Goal: Information Seeking & Learning: Compare options

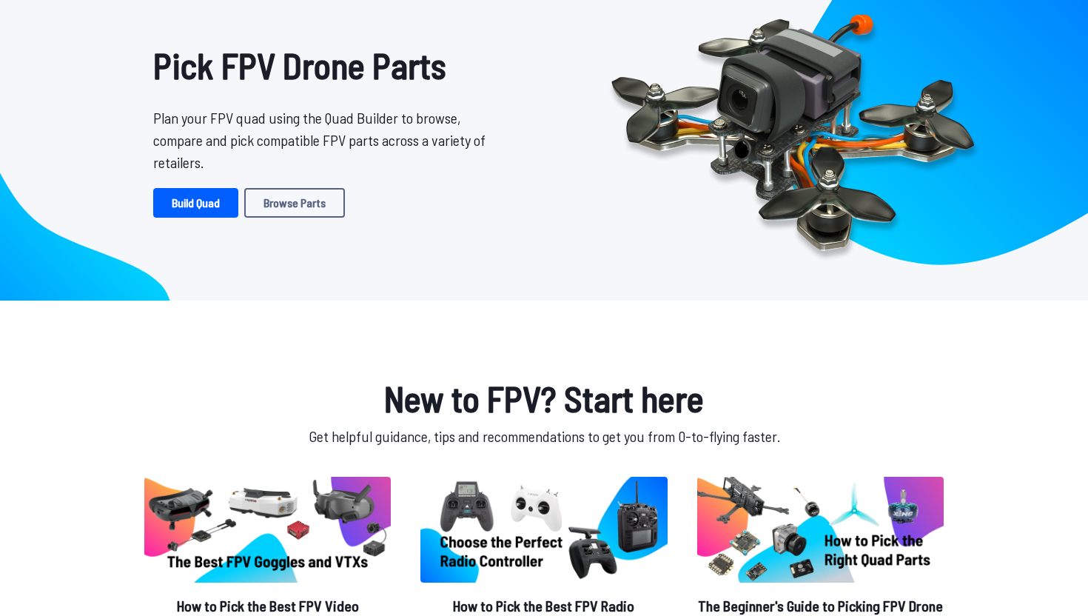
scroll to position [102, 0]
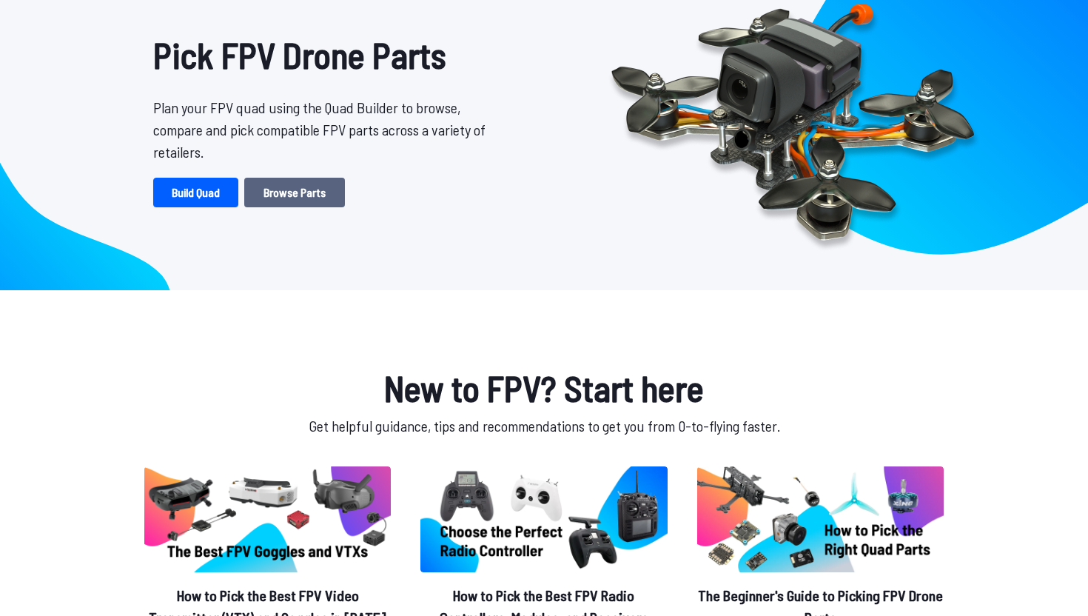
click at [317, 200] on link "Browse Parts" at bounding box center [294, 193] width 101 height 30
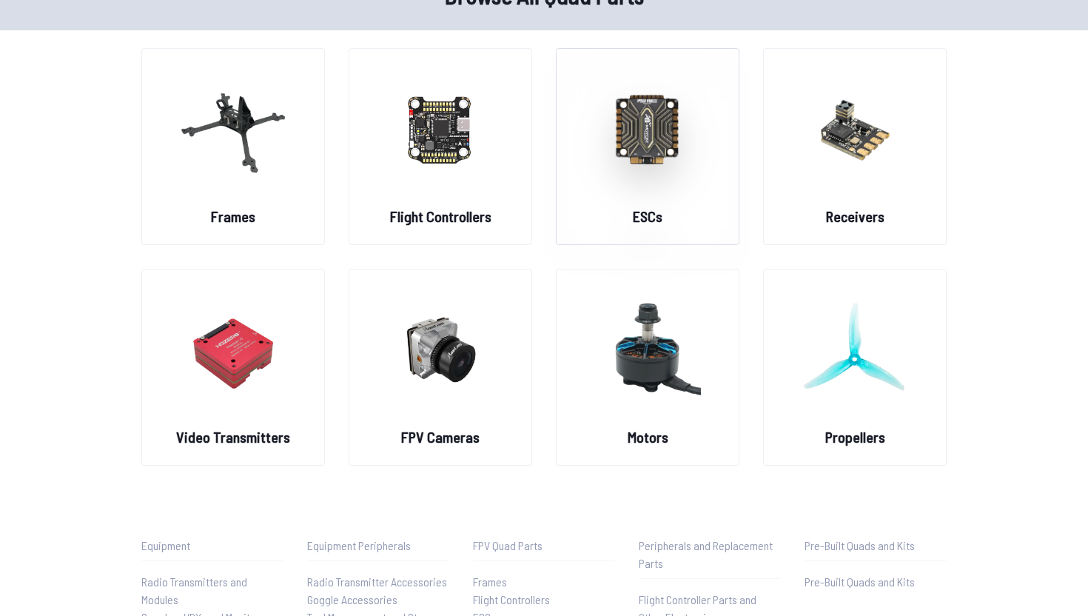
scroll to position [90, 0]
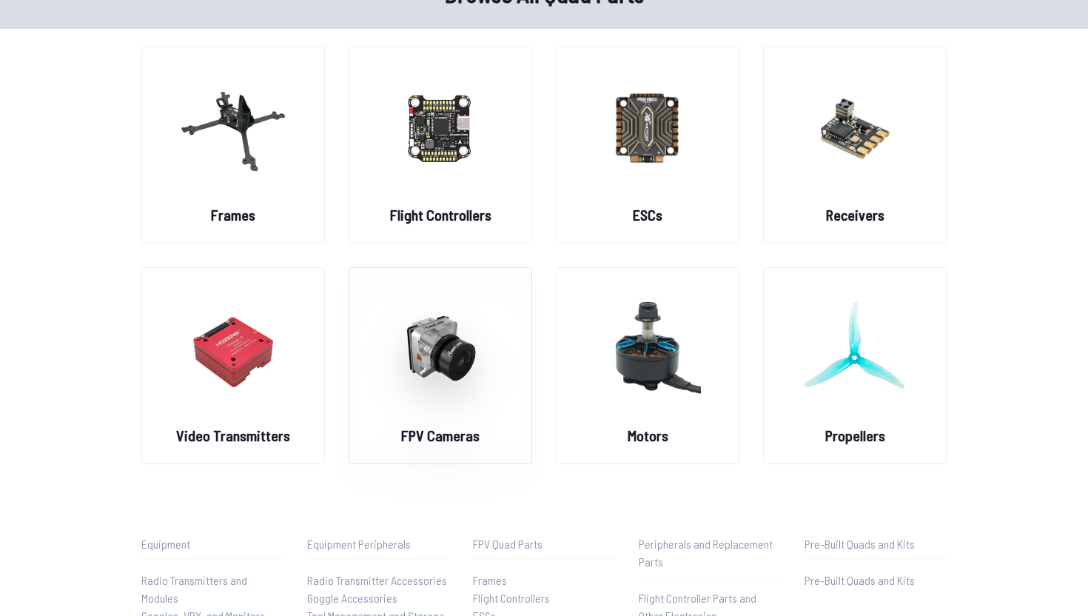
click at [406, 409] on img at bounding box center [440, 348] width 107 height 130
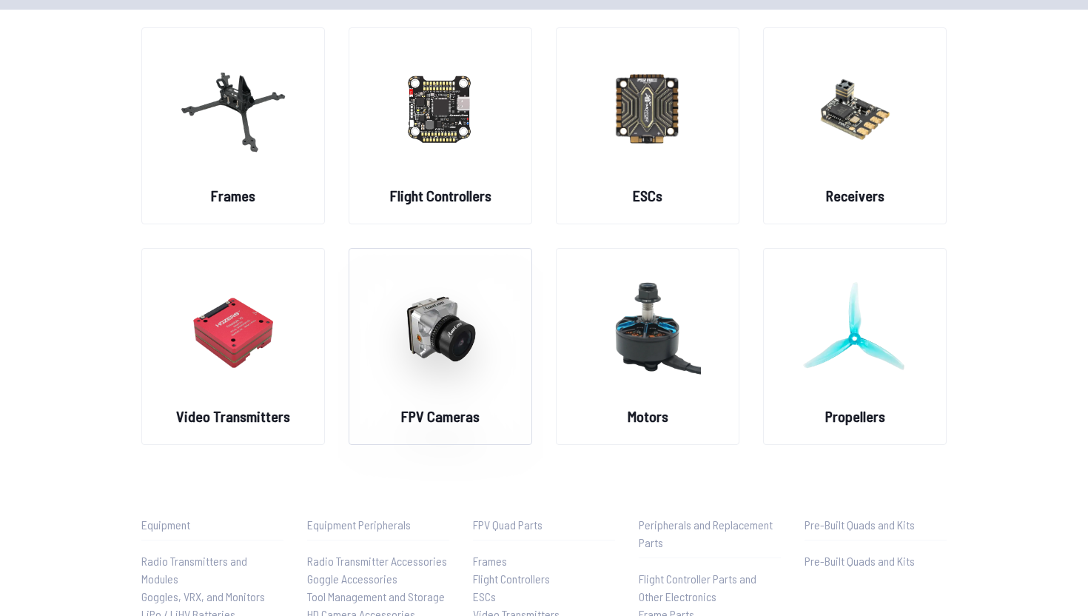
scroll to position [114, 0]
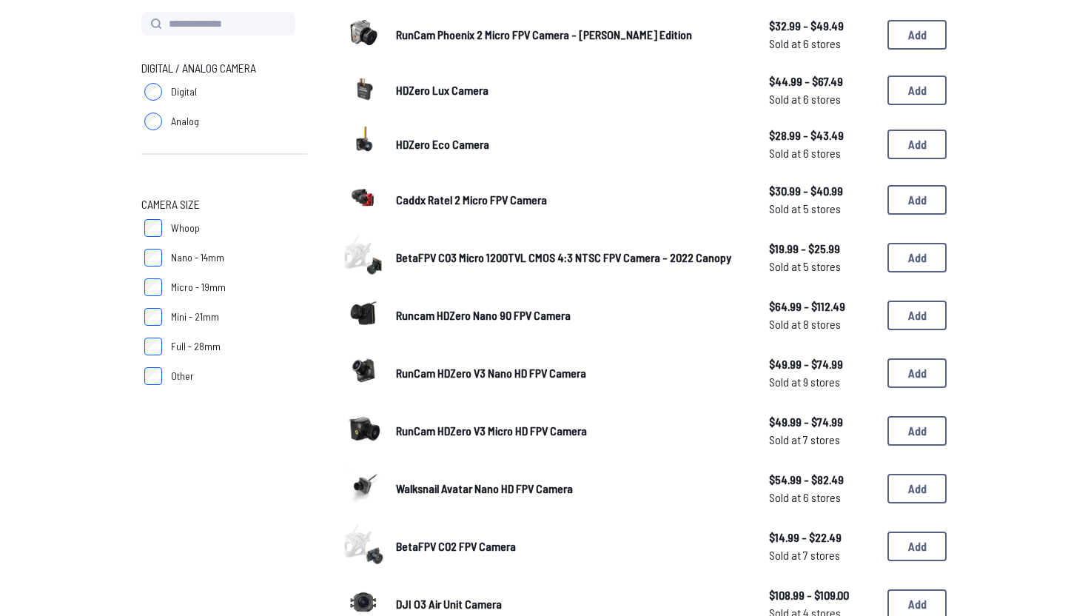
scroll to position [329, 0]
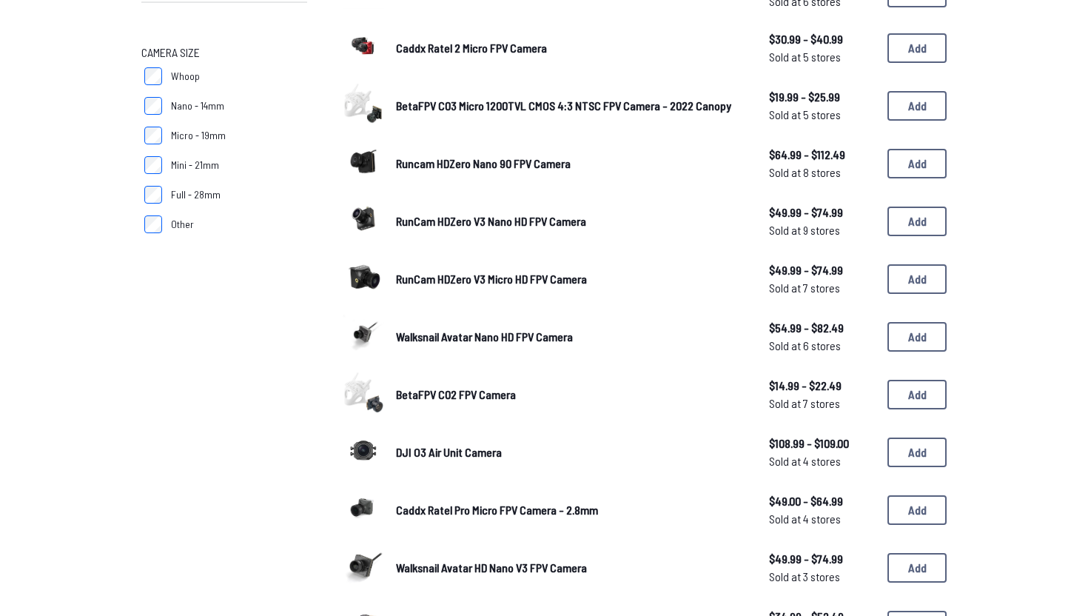
click at [433, 448] on span "DJI O3 Air Unit Camera" at bounding box center [449, 452] width 106 height 14
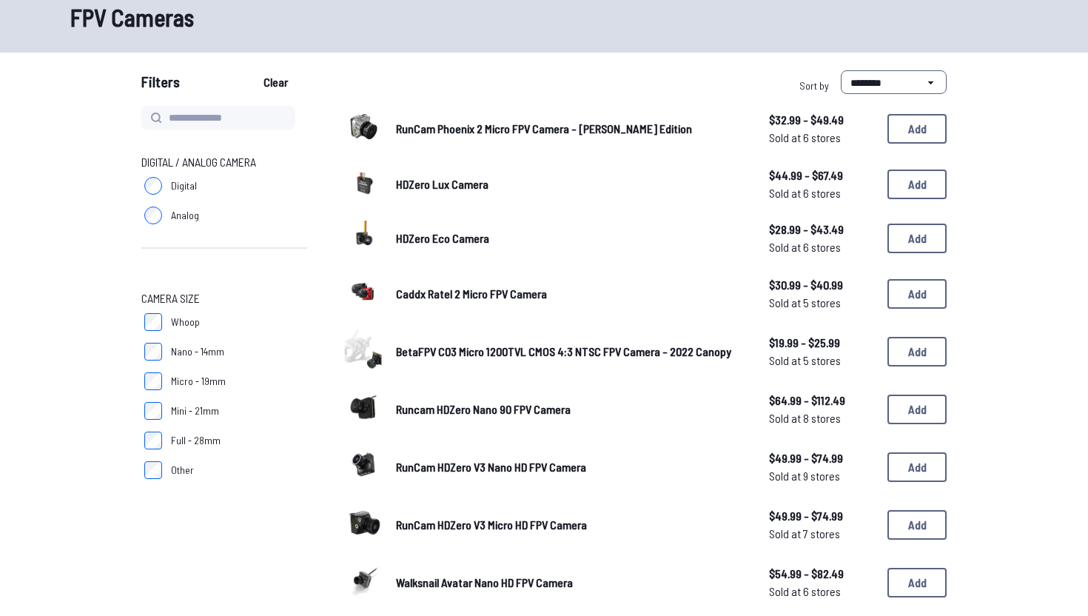
scroll to position [84, 0]
click at [475, 459] on span "RunCam HDZero V3 Nano HD FPV Camera" at bounding box center [491, 466] width 190 height 14
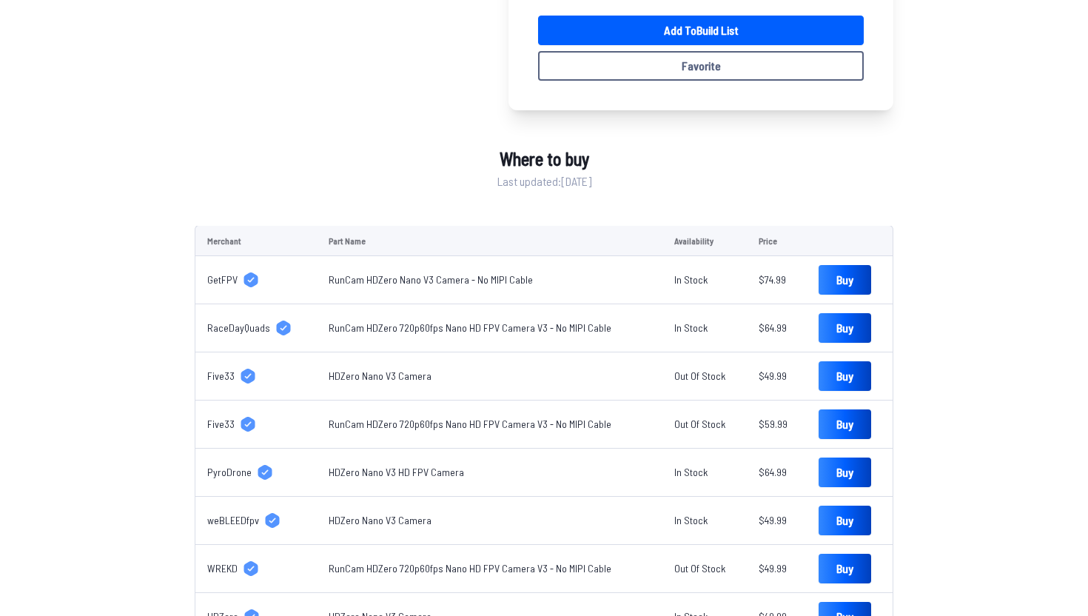
scroll to position [361, 0]
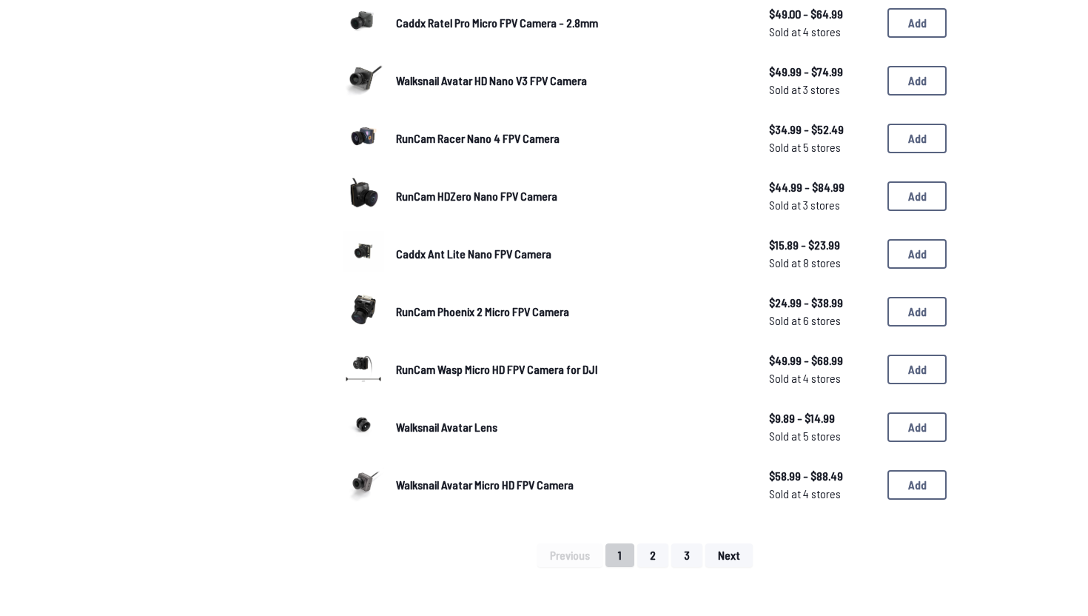
scroll to position [865, 0]
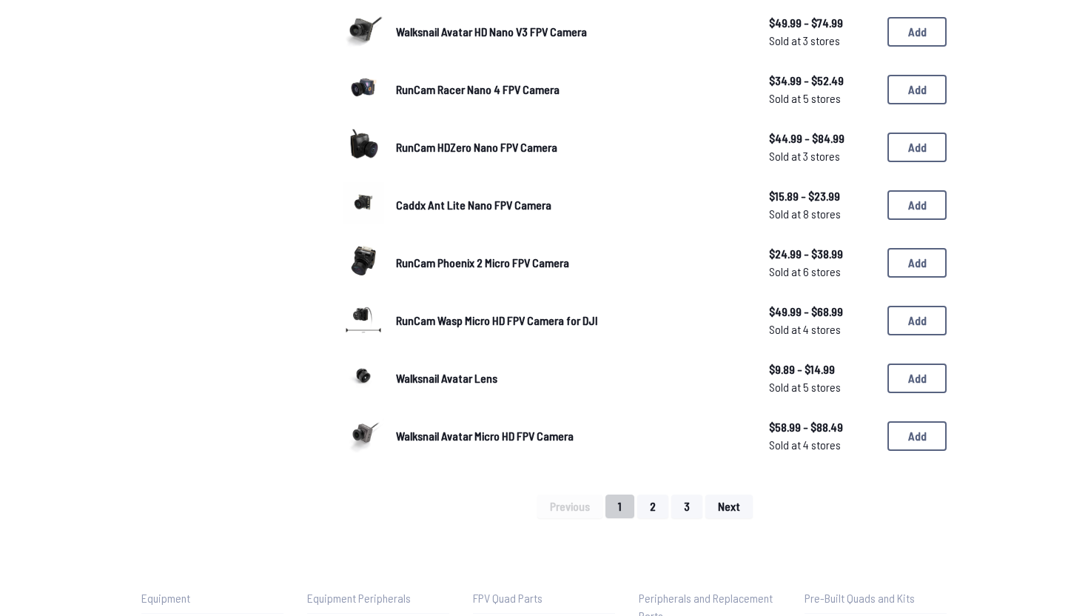
click at [669, 504] on div "Previous 1 2 3 Next" at bounding box center [645, 506] width 604 height 24
click at [658, 497] on button "2" at bounding box center [652, 506] width 31 height 24
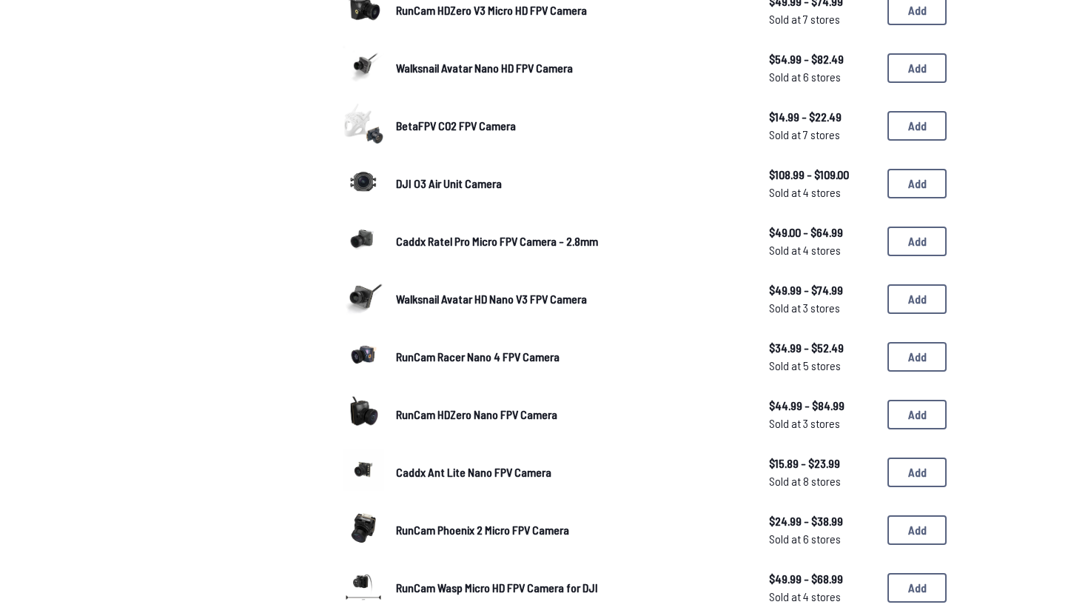
scroll to position [508, 0]
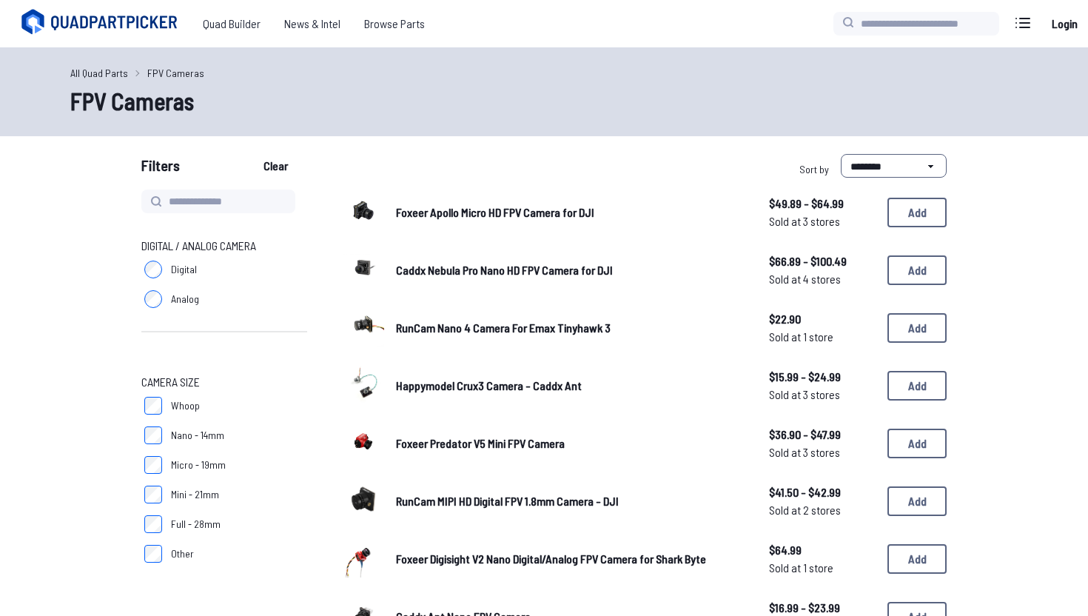
scroll to position [2, 0]
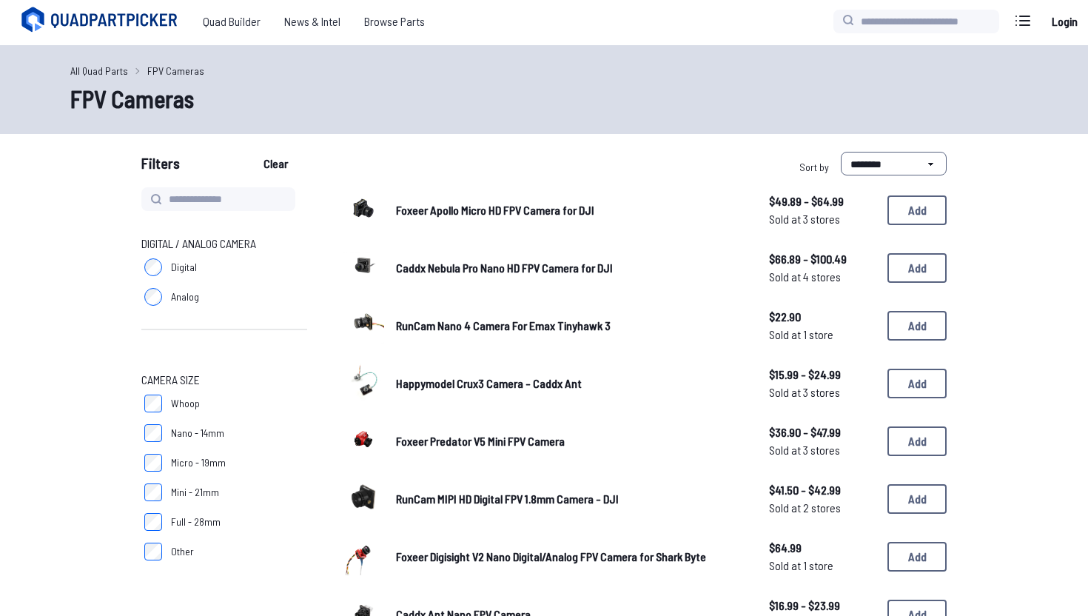
click at [493, 213] on span "Foxeer Apollo Micro HD FPV Camera for DJI" at bounding box center [495, 210] width 198 height 14
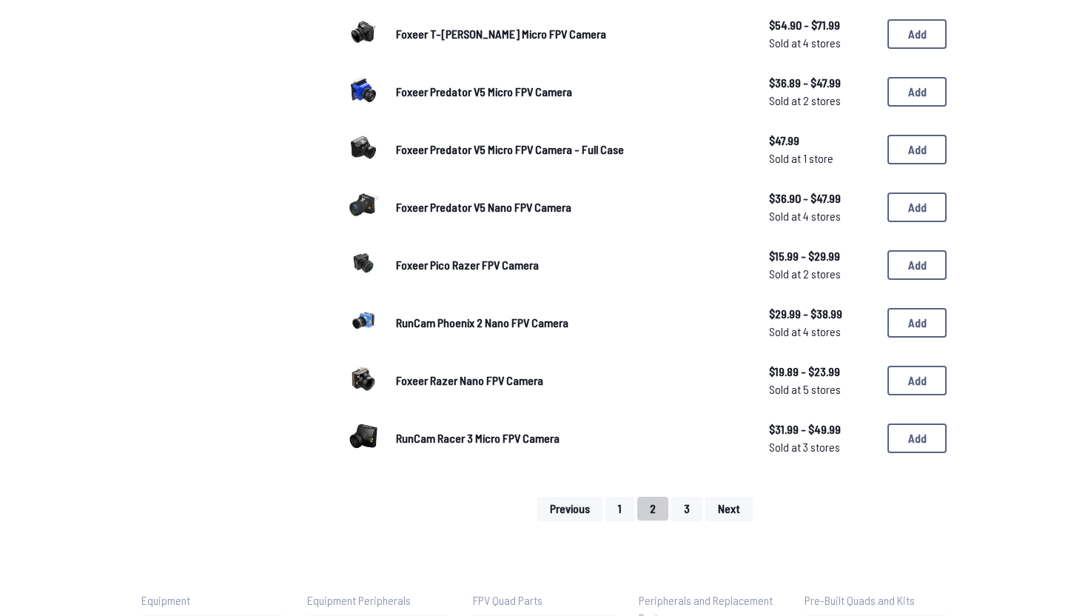
scroll to position [872, 0]
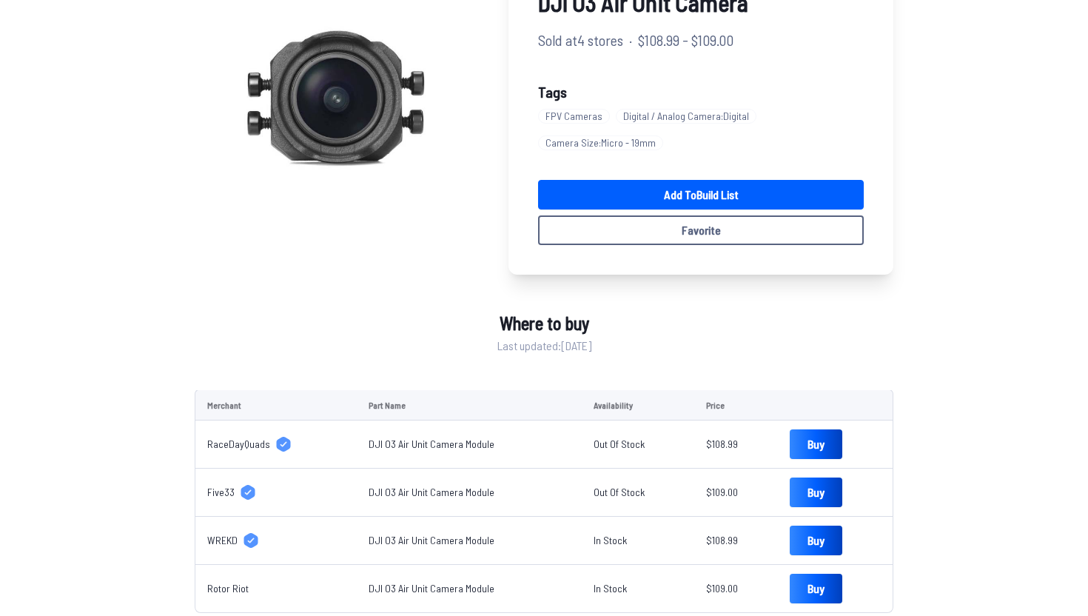
scroll to position [165, 0]
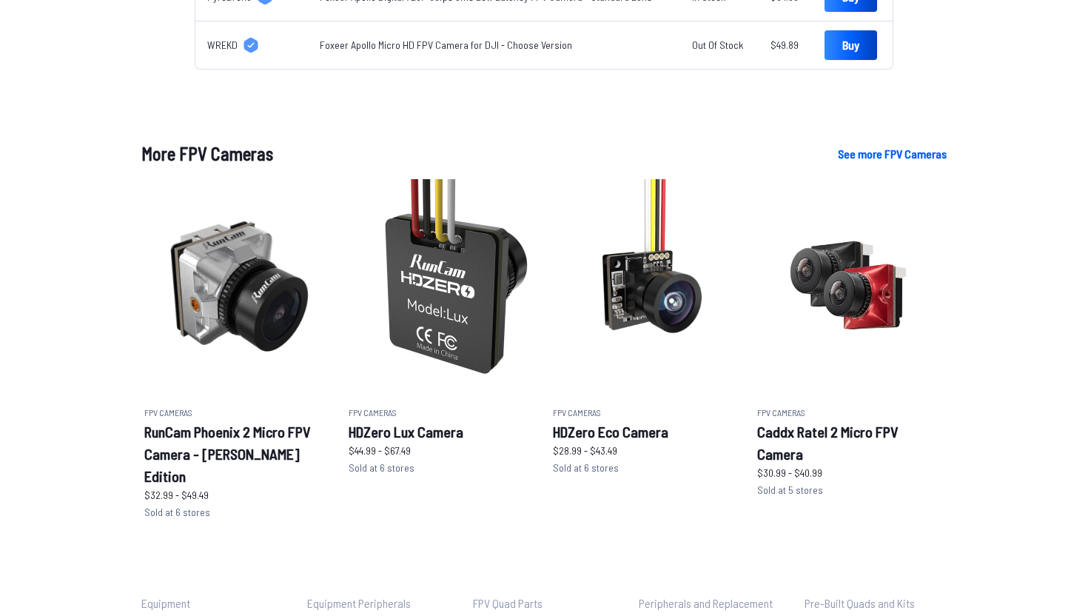
scroll to position [828, 0]
